Goal: Task Accomplishment & Management: Manage account settings

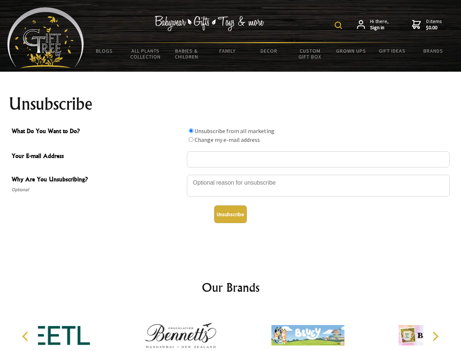
click at [340, 25] on img at bounding box center [338, 25] width 7 height 7
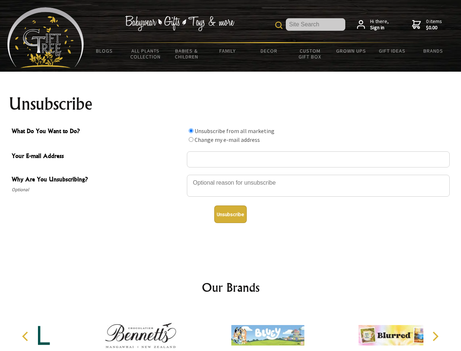
click at [231, 174] on div at bounding box center [318, 187] width 263 height 26
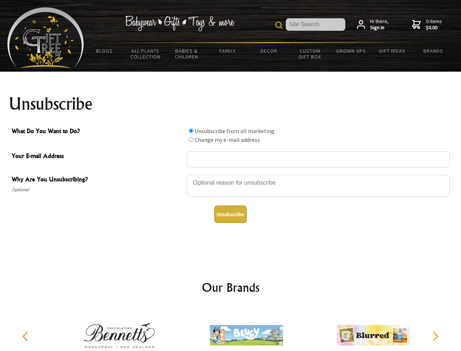
click at [191, 130] on input "What Do You Want to Do?" at bounding box center [191, 130] width 5 height 5
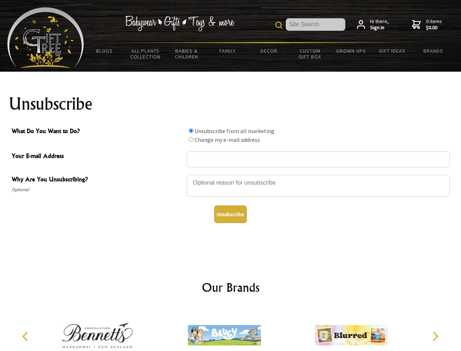
click at [191, 139] on input "What Do You Want to Do?" at bounding box center [191, 139] width 5 height 5
radio input "true"
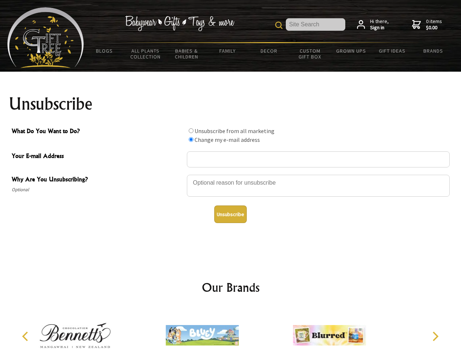
click at [231, 214] on button "Unsubscribe" at bounding box center [230, 214] width 33 height 18
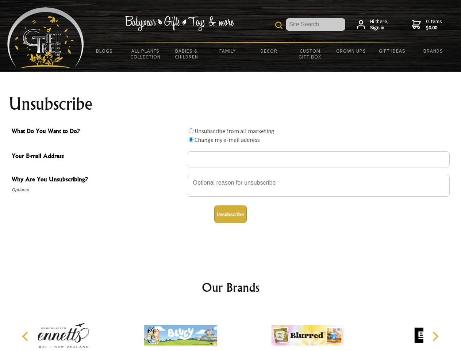
click at [231, 329] on div at bounding box center [180, 336] width 127 height 57
click at [26, 336] on icon "Previous" at bounding box center [25, 335] width 9 height 9
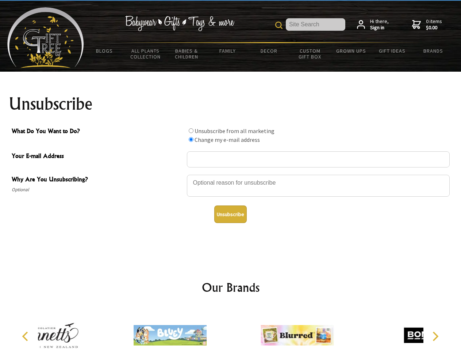
click at [435, 336] on icon "Next" at bounding box center [434, 335] width 9 height 9
